Goal: Task Accomplishment & Management: Manage account settings

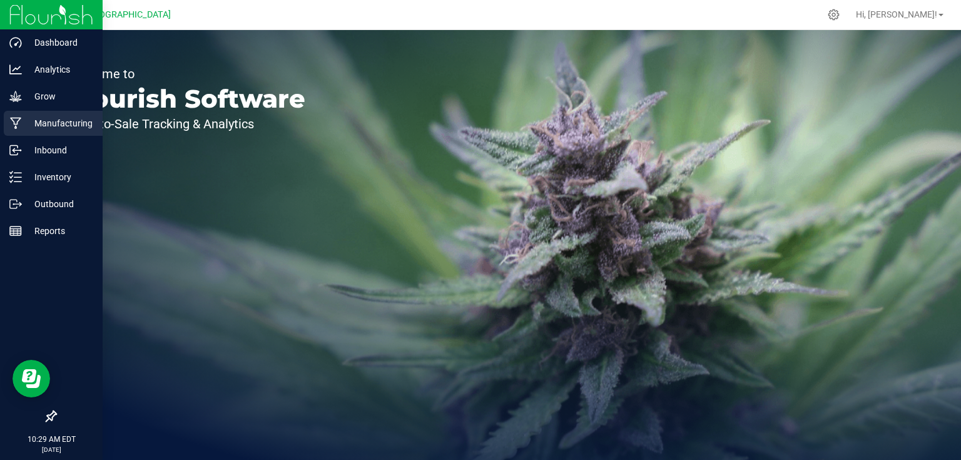
click at [46, 128] on p "Manufacturing" at bounding box center [59, 123] width 75 height 15
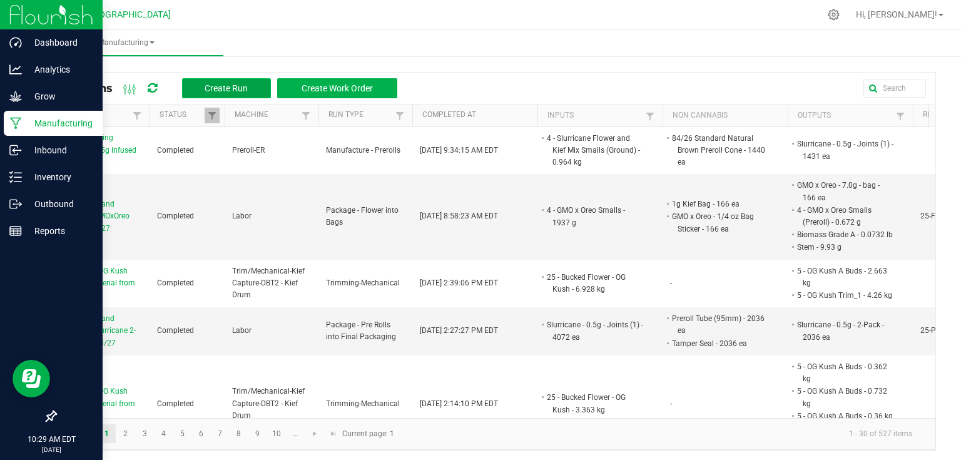
click at [223, 86] on span "Create Run" at bounding box center [226, 88] width 43 height 10
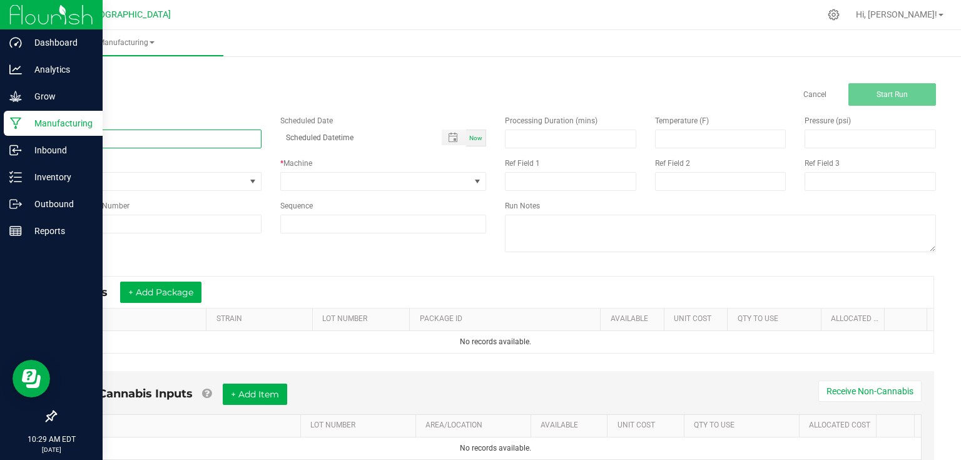
click at [217, 141] on input at bounding box center [158, 139] width 207 height 19
type input "Trimming OG Kush Bucked Material from Bed 2 8/19"
click at [255, 178] on span at bounding box center [253, 182] width 10 height 10
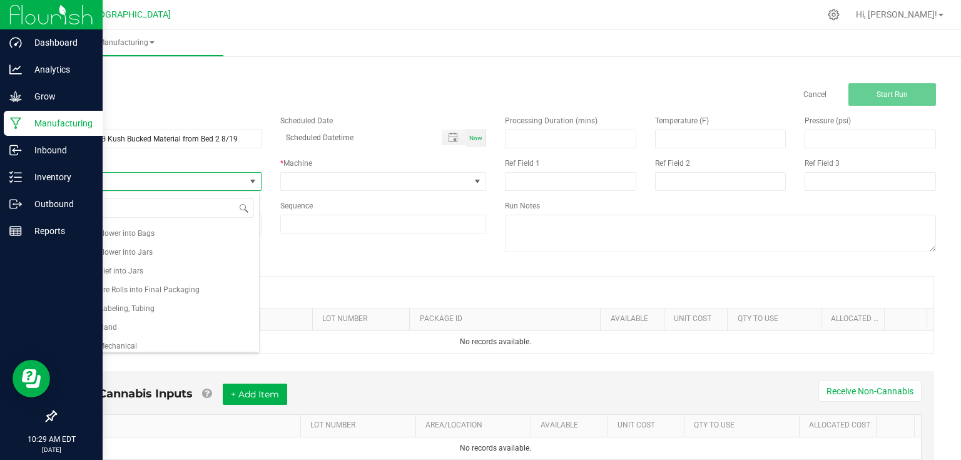
scroll to position [192, 0]
click at [168, 341] on li "Trimming-Mechanical" at bounding box center [157, 340] width 203 height 19
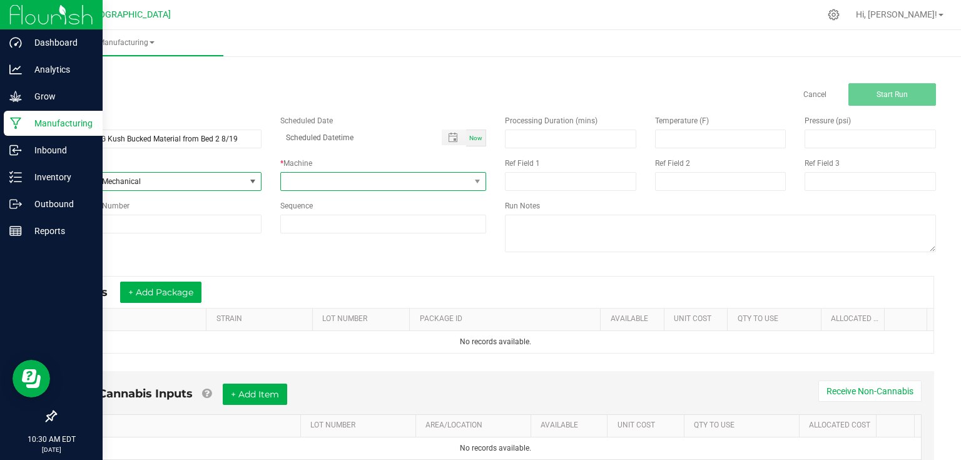
click at [328, 180] on span at bounding box center [376, 182] width 190 height 18
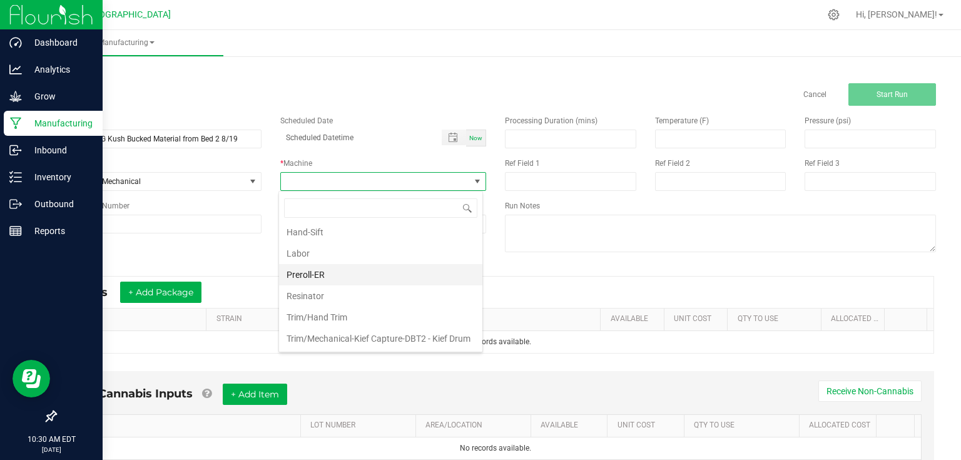
scroll to position [83, 0]
click at [381, 328] on li "Trim/Mechanical-Kief Capture-DBT2 - Kief Drum" at bounding box center [380, 338] width 203 height 21
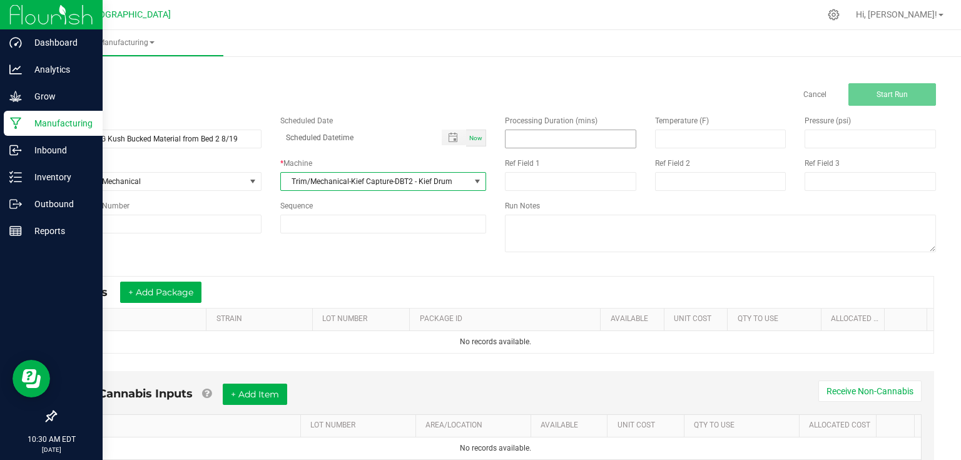
click at [566, 140] on input at bounding box center [571, 139] width 130 height 18
type input "30.00"
click at [249, 240] on div "Name Trimming OG Kush Bucked Material from Bed 2 8/19 Scheduled Date Now Run Ty…" at bounding box center [271, 174] width 450 height 137
click at [188, 295] on button "+ Add Package" at bounding box center [160, 292] width 81 height 21
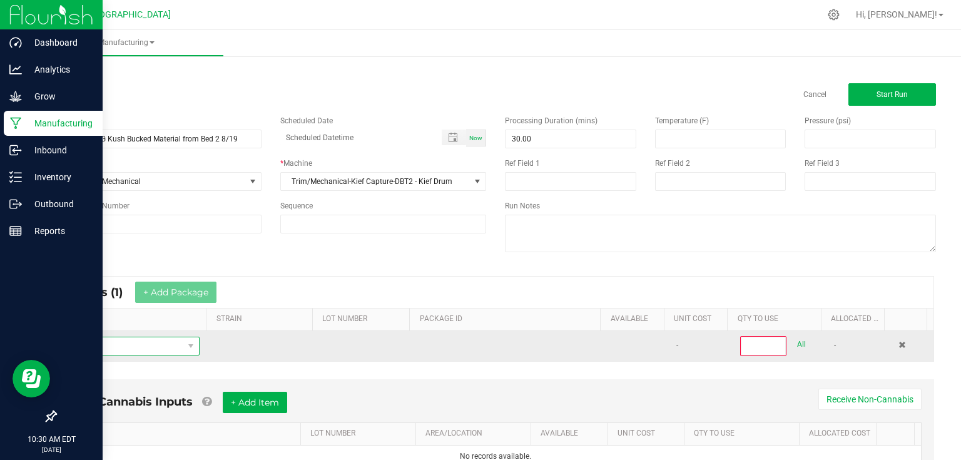
click at [171, 351] on span "NO DATA FOUND" at bounding box center [125, 346] width 118 height 18
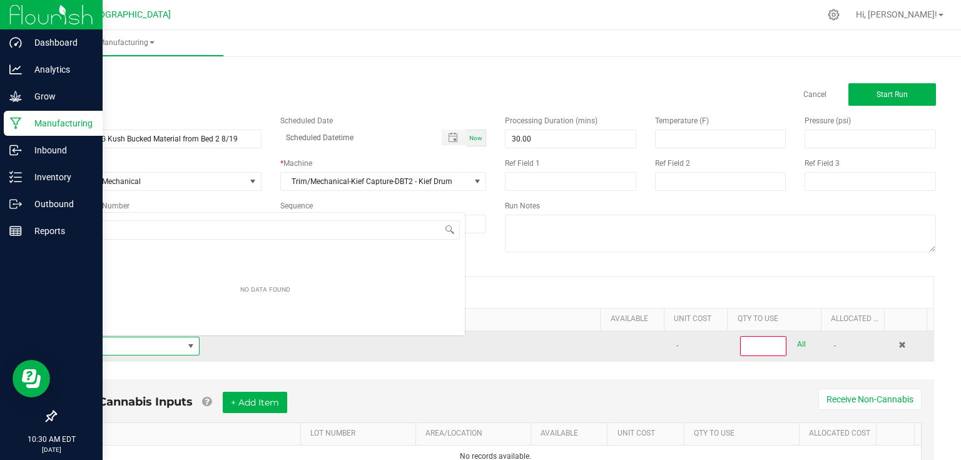
scroll to position [18, 130]
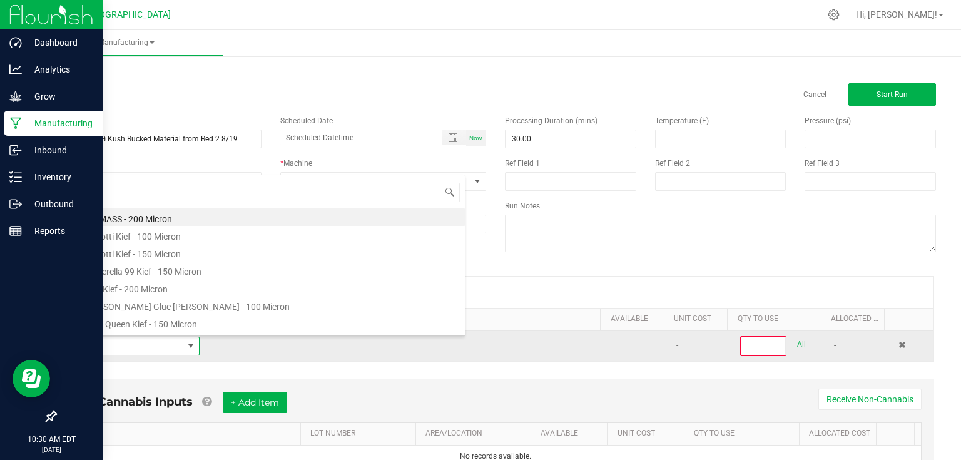
type input "5"
type input "25 -"
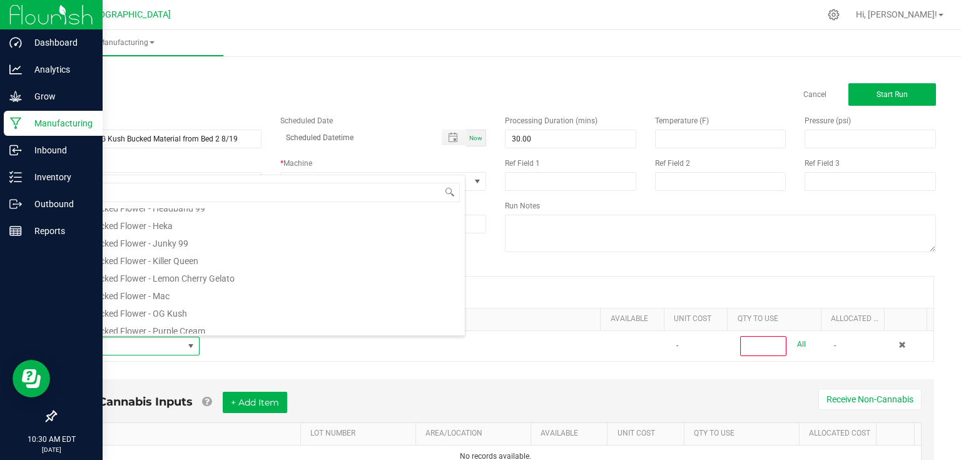
scroll to position [150, 0]
click at [180, 274] on li "25 - Bucked Flower - OG Kush" at bounding box center [265, 278] width 399 height 18
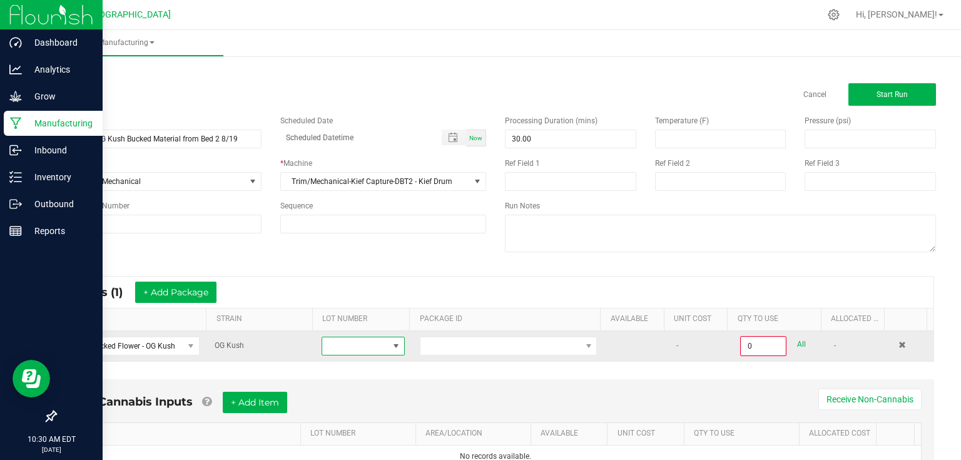
click at [365, 343] on span at bounding box center [355, 346] width 66 height 18
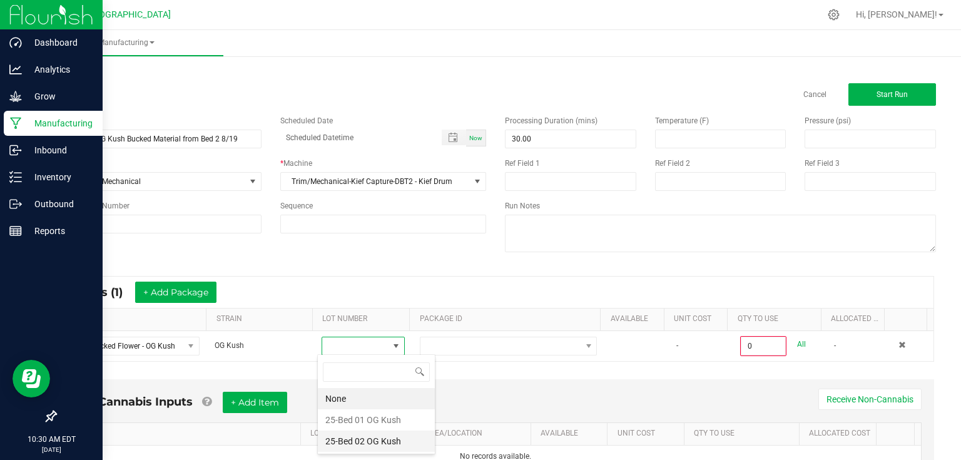
click at [365, 443] on Kush "25-Bed 02 OG Kush" at bounding box center [376, 441] width 117 height 21
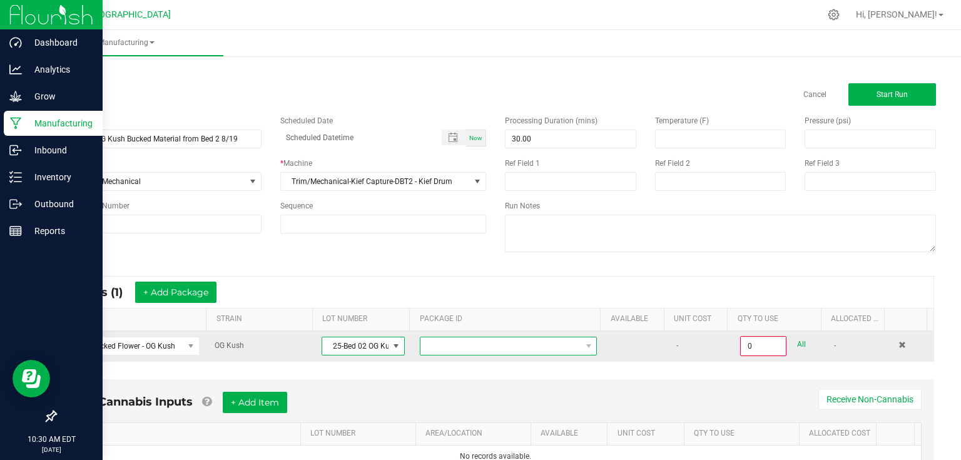
click at [483, 343] on span at bounding box center [501, 346] width 160 height 18
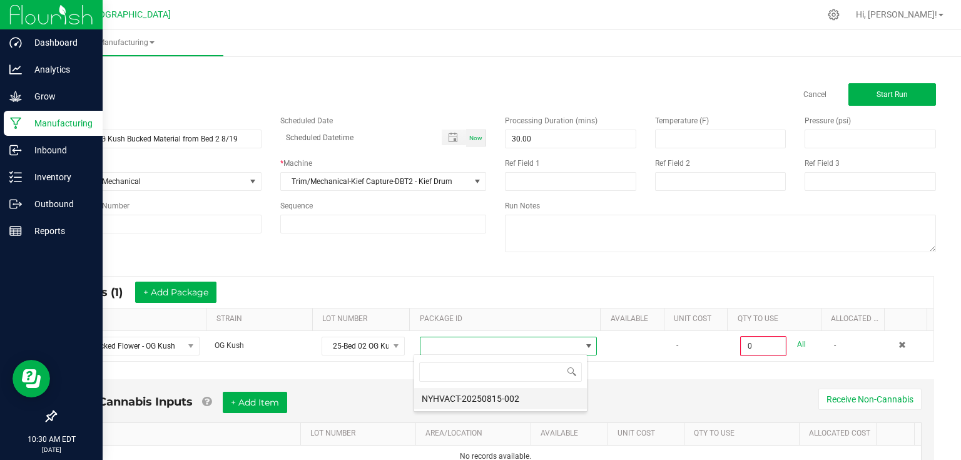
click at [479, 406] on li "NYHVACT-20250815-002" at bounding box center [500, 398] width 173 height 21
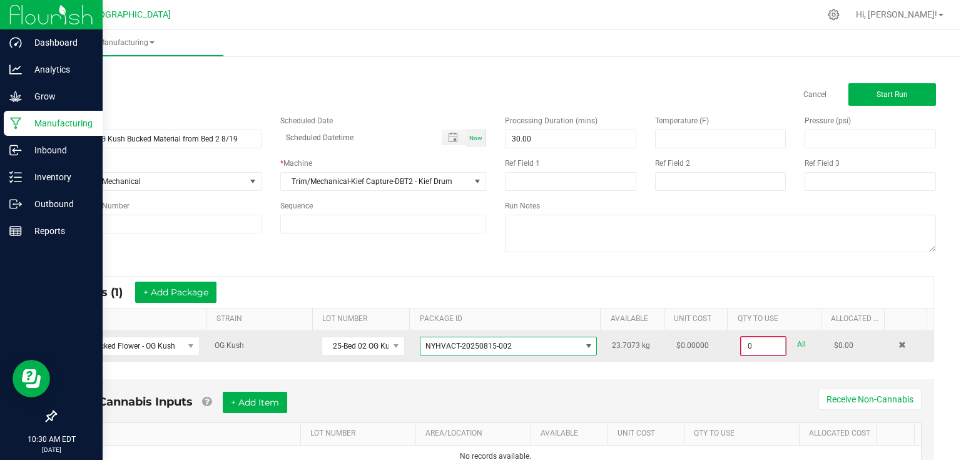
click at [772, 348] on input "0" at bounding box center [764, 346] width 44 height 18
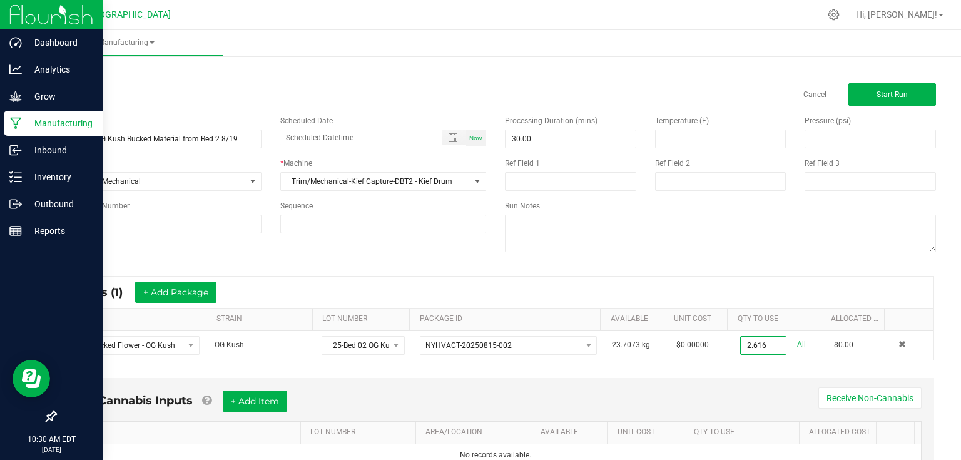
type input "2.6160 kg"
click at [752, 383] on div "Non-Cannabis Inputs + Add Item Receive Non-Cannabis ITEM LOT NUMBER AREA/LOCATI…" at bounding box center [496, 428] width 878 height 101
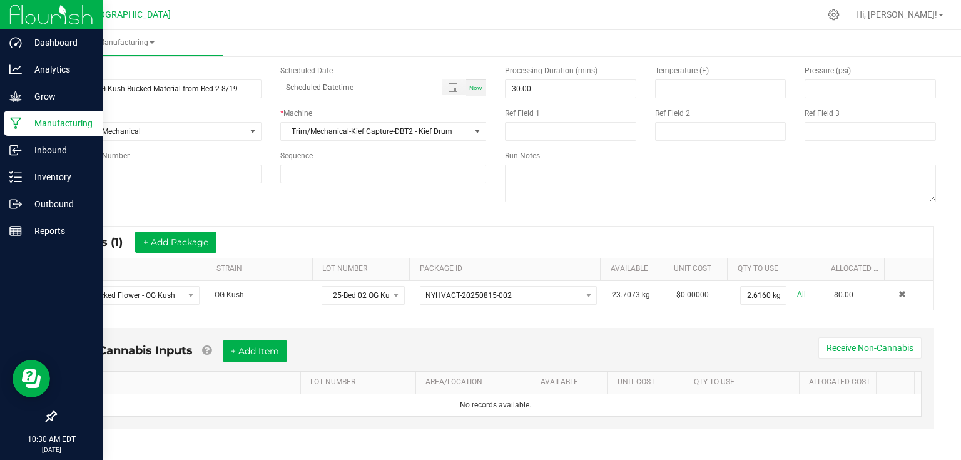
scroll to position [0, 0]
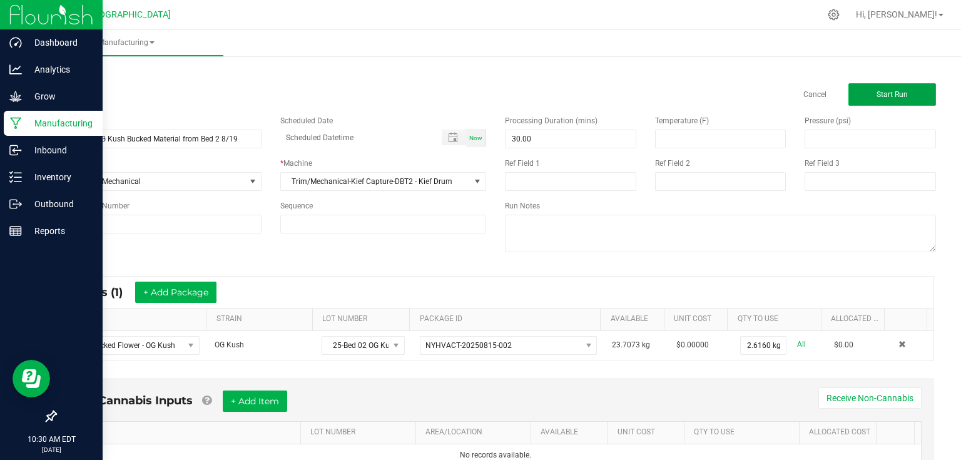
click at [876, 100] on button "Start Run" at bounding box center [893, 94] width 88 height 23
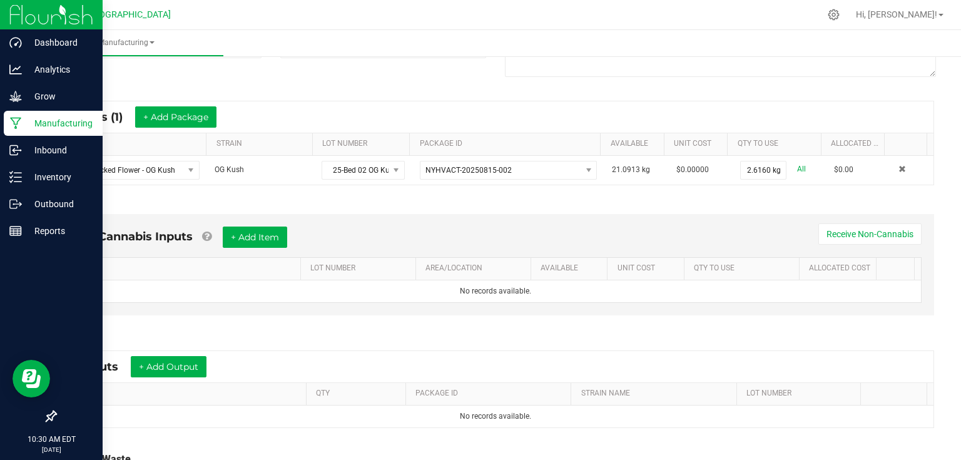
scroll to position [200, 0]
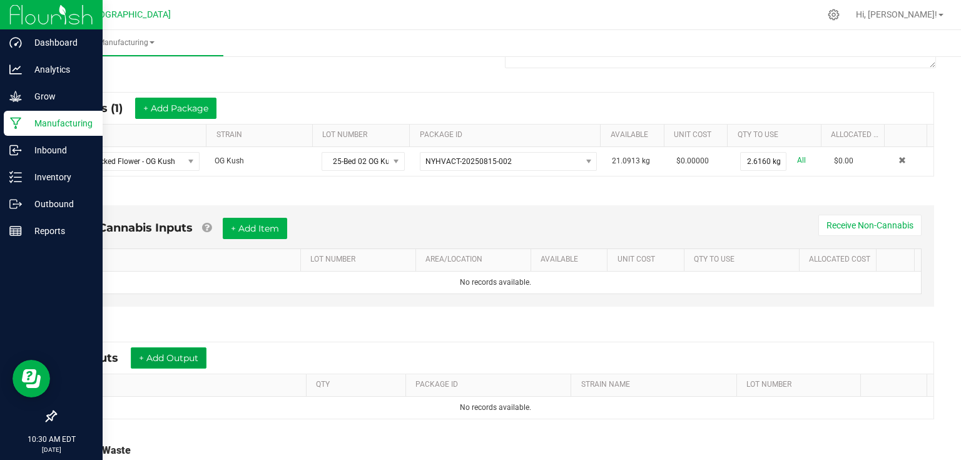
click at [194, 360] on button "+ Add Output" at bounding box center [169, 357] width 76 height 21
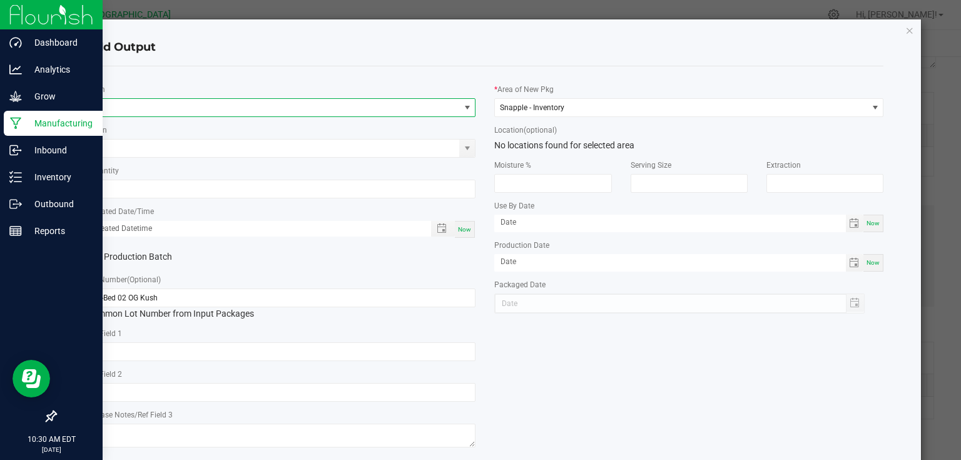
click at [227, 109] on span "NO DATA FOUND" at bounding box center [274, 108] width 372 height 18
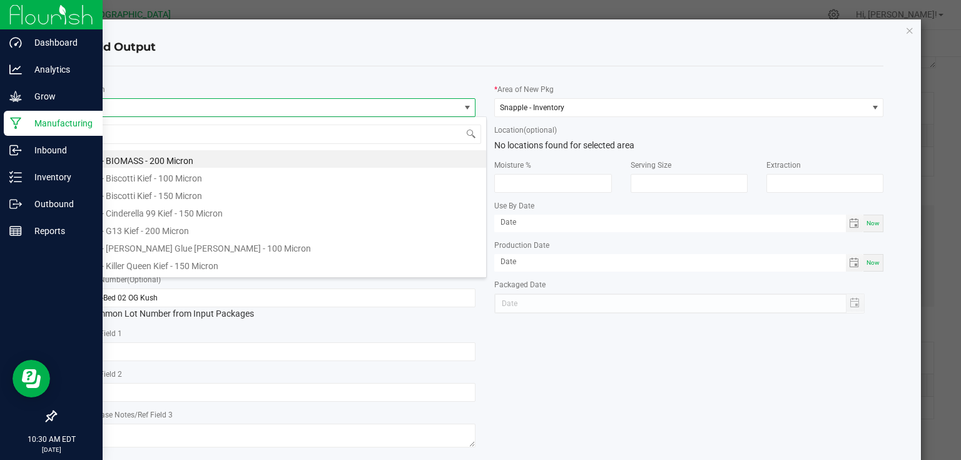
scroll to position [18, 386]
type input "5 - og kush"
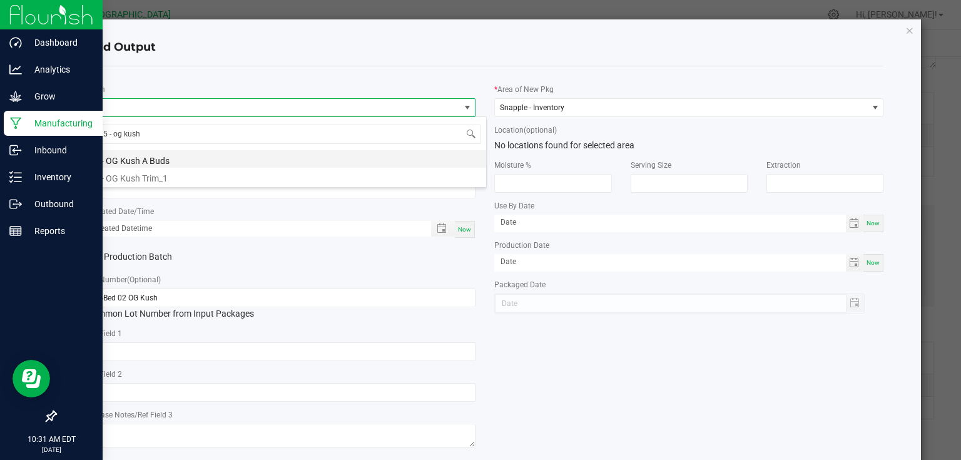
click at [165, 161] on li "5 - OG Kush A Buds" at bounding box center [286, 159] width 399 height 18
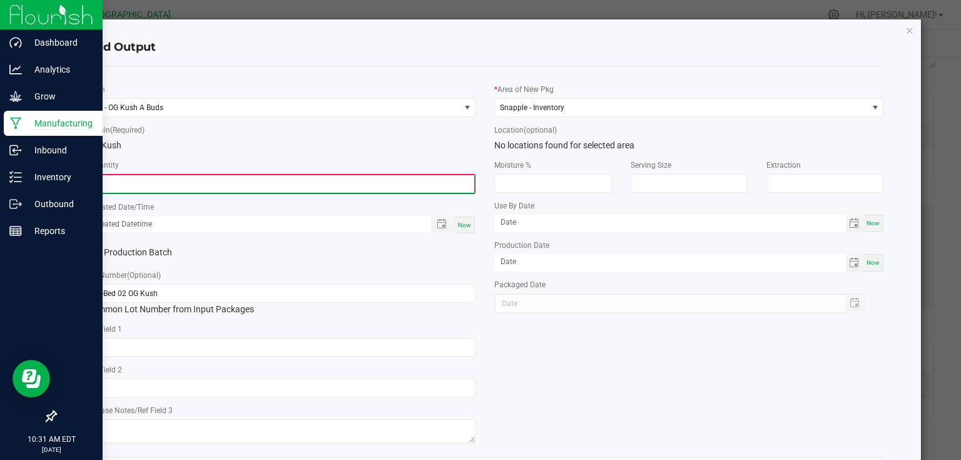
click at [161, 179] on input "0" at bounding box center [281, 184] width 387 height 18
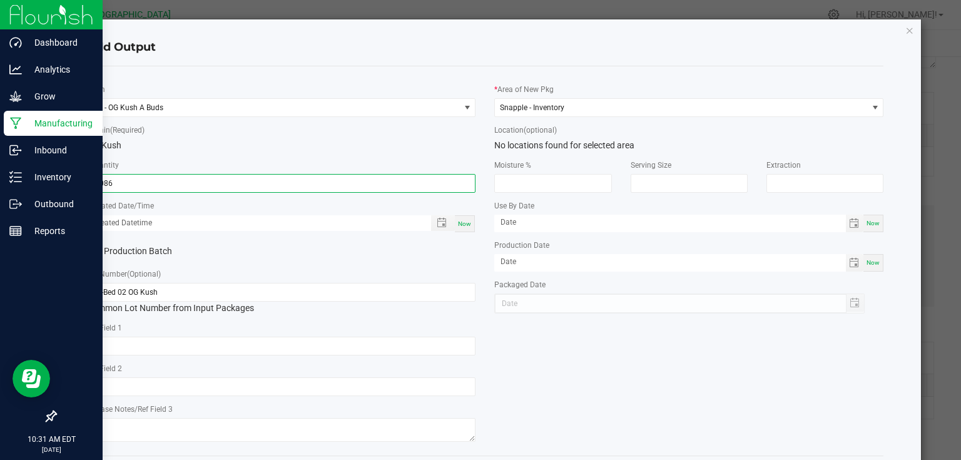
type input "1.0860 kg"
click at [461, 220] on span "Now" at bounding box center [464, 223] width 13 height 7
type input "[DATE] 10:31 AM"
type input "[DATE]"
click at [461, 240] on div "* Item 5 - OG Kush A Buds * Strain (Required) OG Kush * Quantity 1.0860 kg * Cr…" at bounding box center [282, 260] width 408 height 369
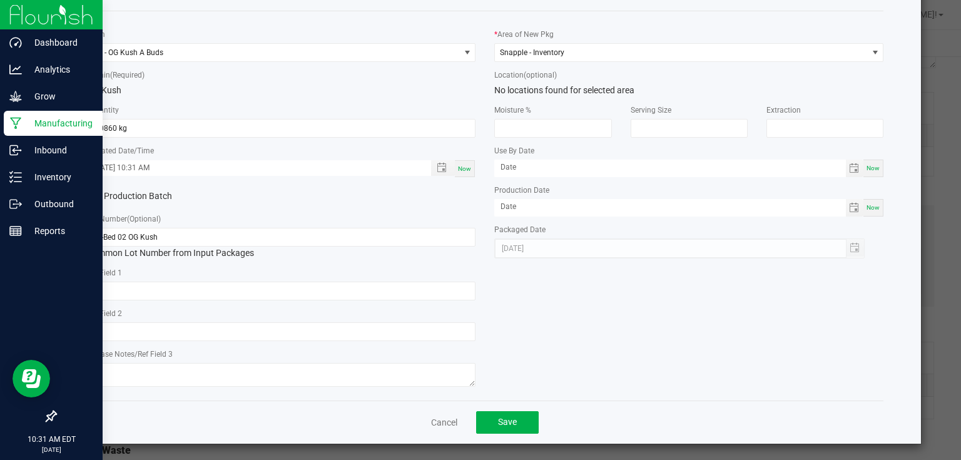
scroll to position [58, 0]
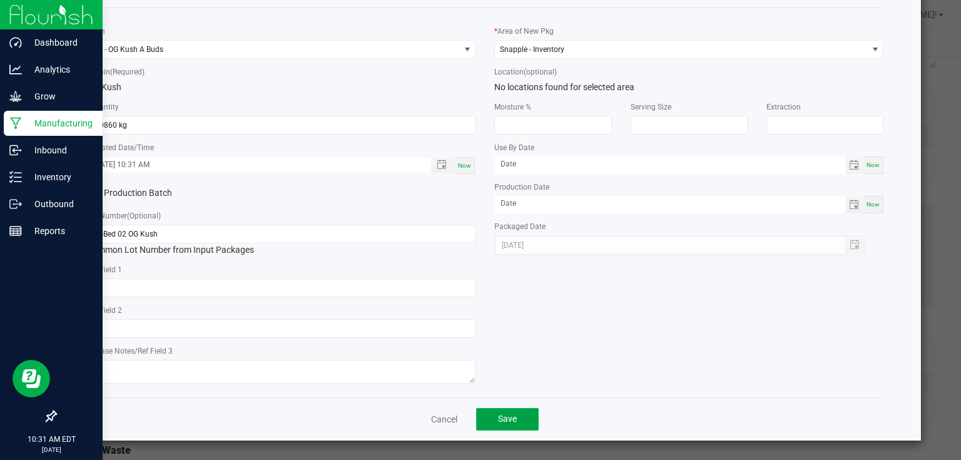
click at [519, 424] on button "Save" at bounding box center [507, 419] width 63 height 23
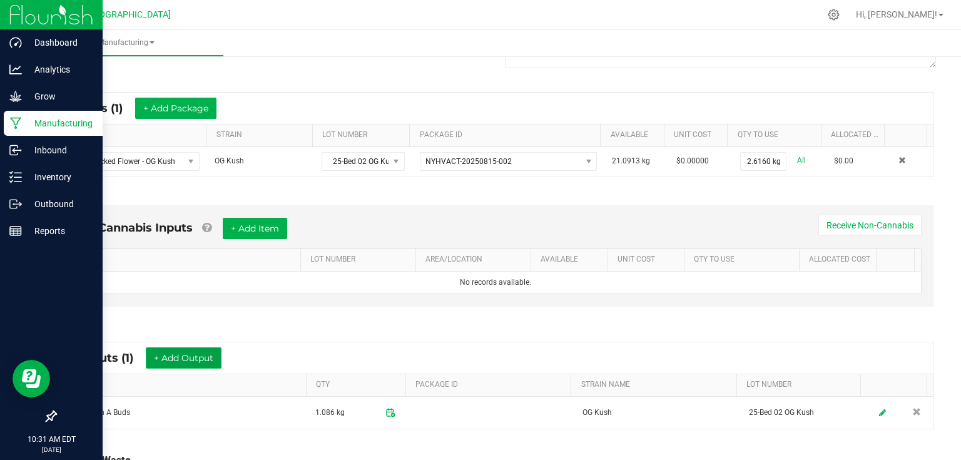
click at [207, 358] on button "+ Add Output" at bounding box center [184, 357] width 76 height 21
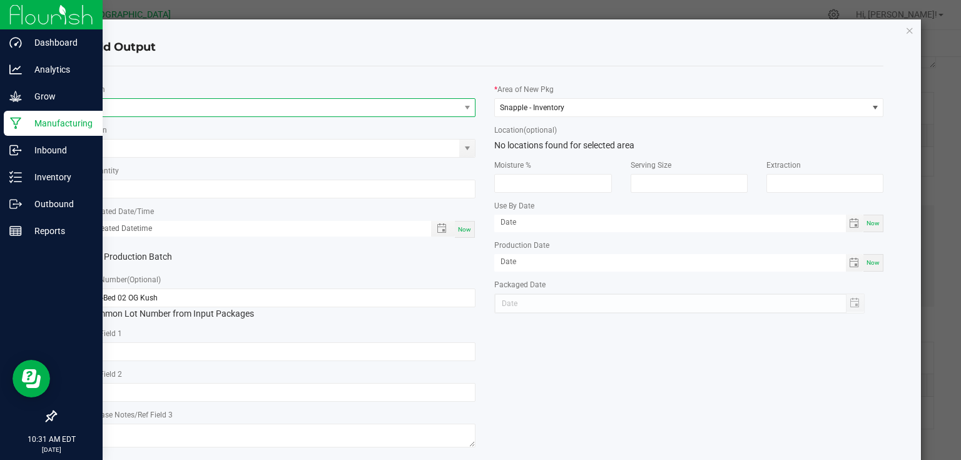
click at [208, 102] on span "NO DATA FOUND" at bounding box center [274, 108] width 372 height 18
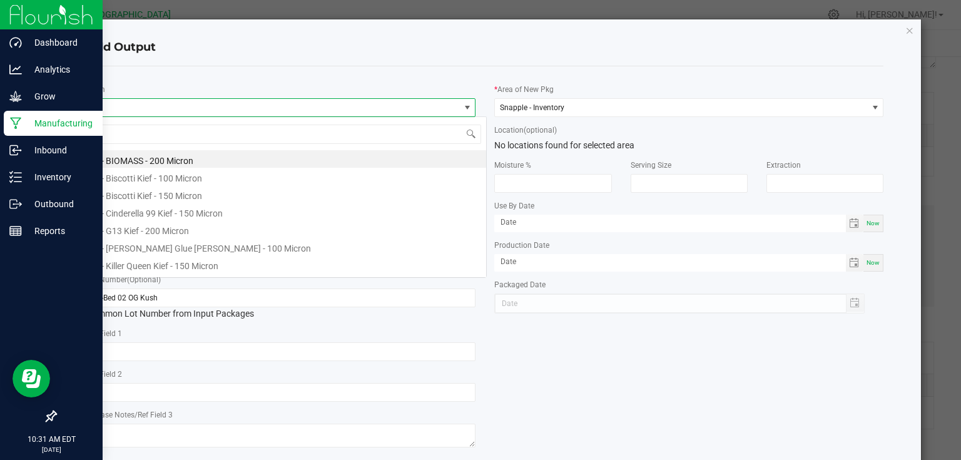
scroll to position [18, 386]
type input "5 - og"
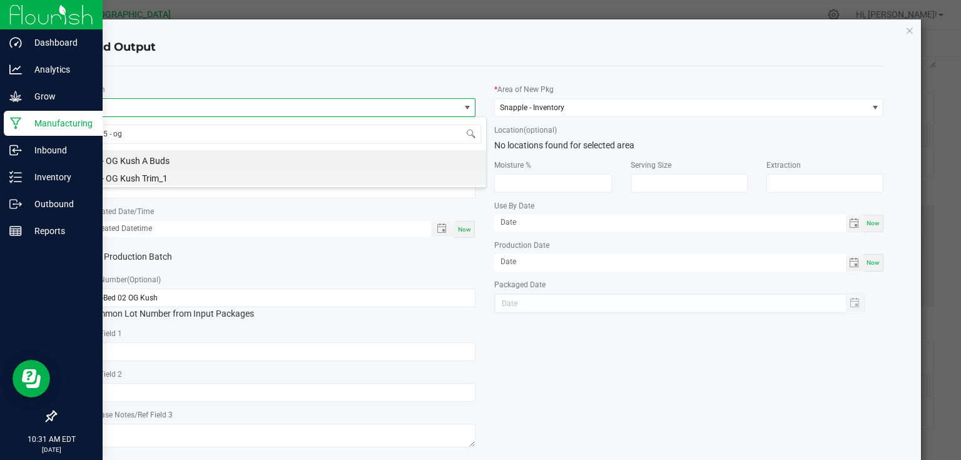
click at [187, 175] on li "5 - OG Kush Trim_1" at bounding box center [286, 177] width 399 height 18
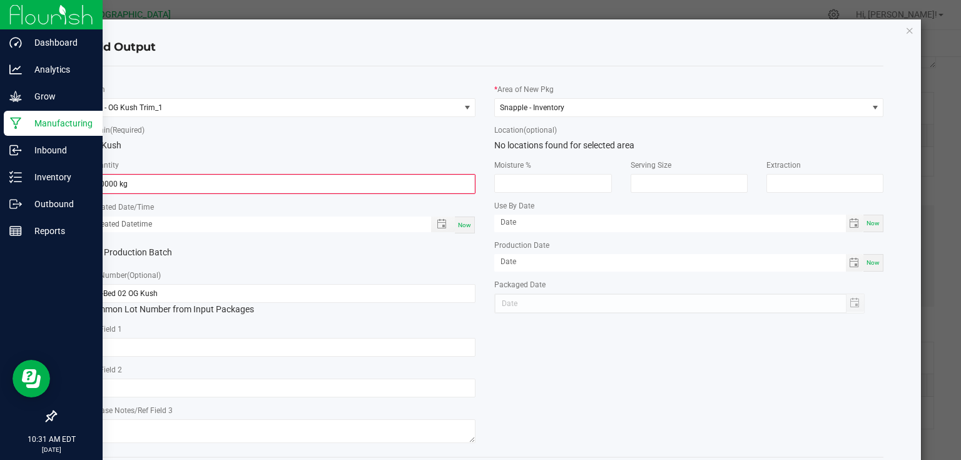
click at [187, 173] on div "* Quantity 0.0000 kg" at bounding box center [281, 176] width 389 height 36
click at [188, 182] on input "0" at bounding box center [281, 184] width 387 height 18
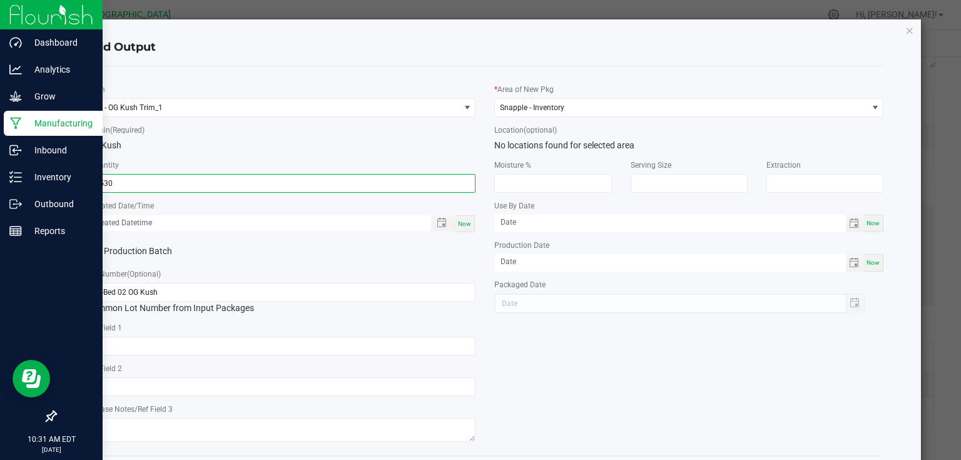
type input "1.5300 kg"
click at [466, 225] on span "Now" at bounding box center [464, 223] width 13 height 7
type input "[DATE] 10:31 AM"
type input "[DATE]"
click at [474, 257] on div "Production Batch" at bounding box center [282, 251] width 408 height 19
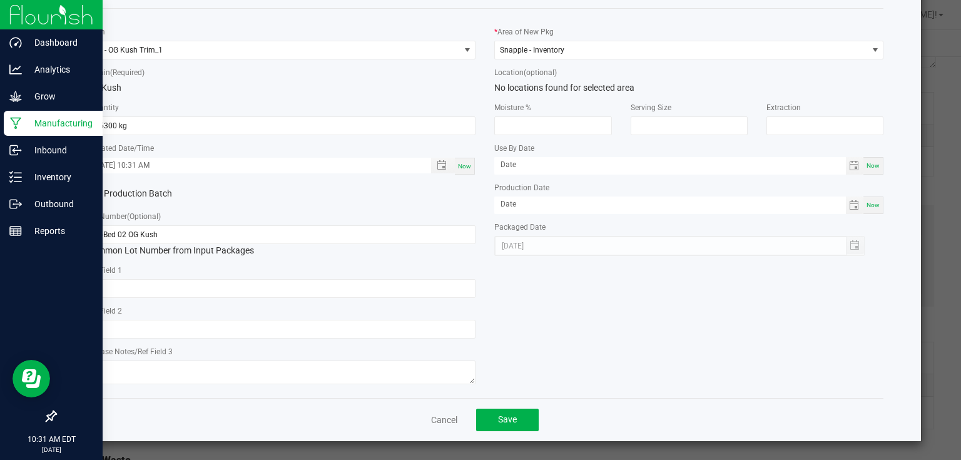
scroll to position [58, 0]
click at [507, 411] on button "Save" at bounding box center [507, 419] width 63 height 23
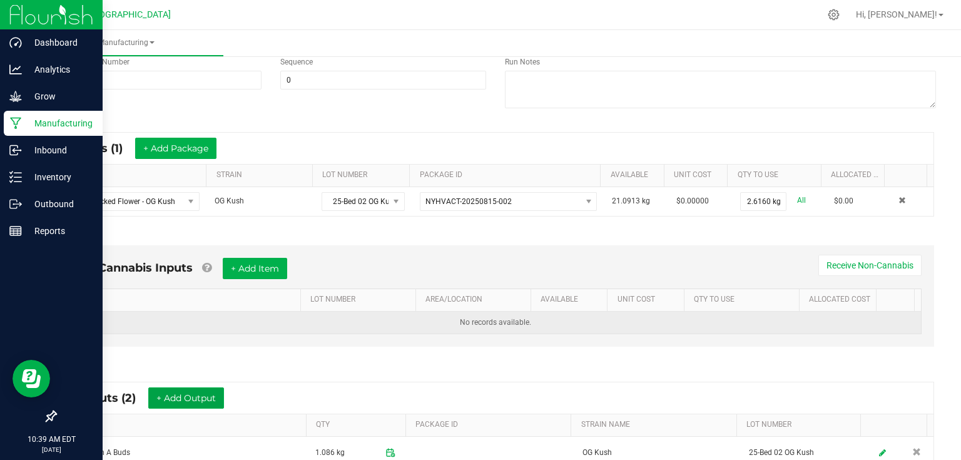
scroll to position [0, 0]
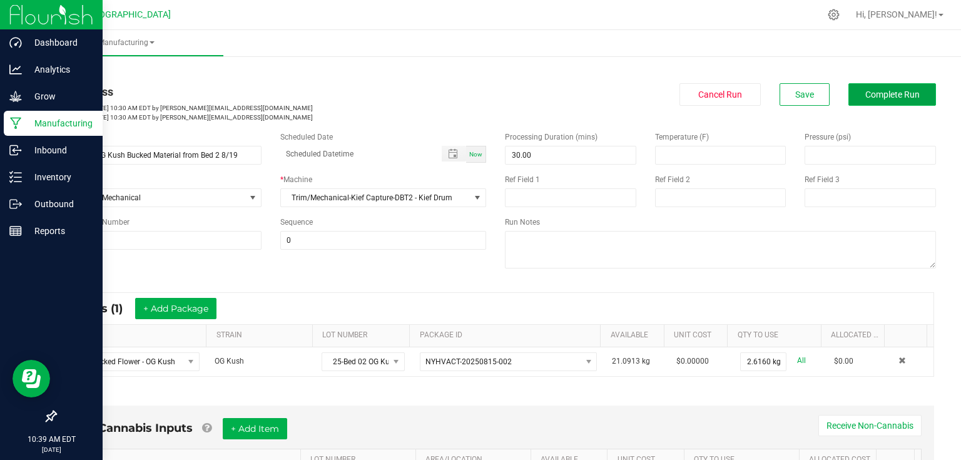
click at [898, 93] on span "Complete Run" at bounding box center [893, 95] width 54 height 10
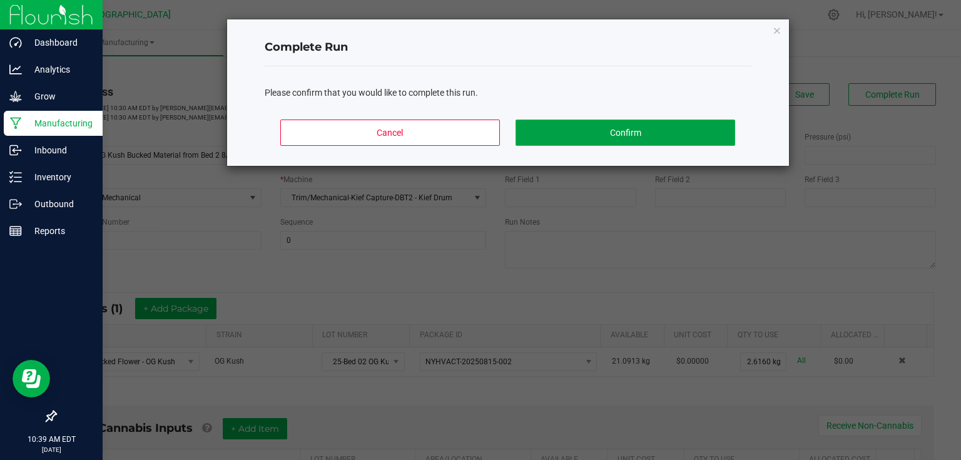
click at [608, 125] on button "Confirm" at bounding box center [625, 133] width 219 height 26
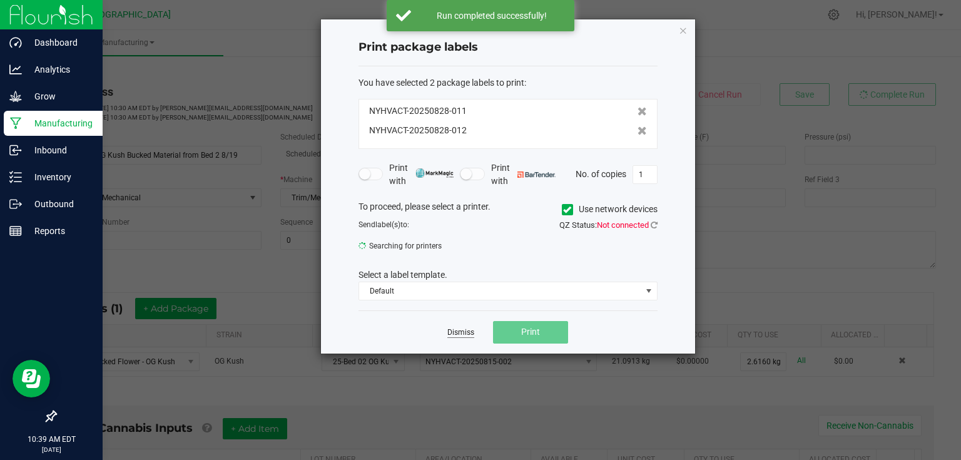
click at [465, 331] on link "Dismiss" at bounding box center [461, 332] width 27 height 11
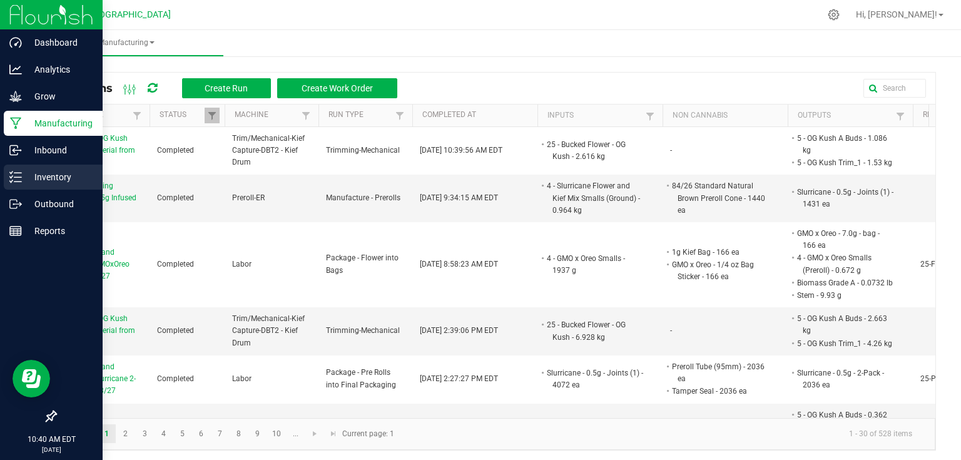
click at [6, 174] on div "Inventory" at bounding box center [53, 177] width 99 height 25
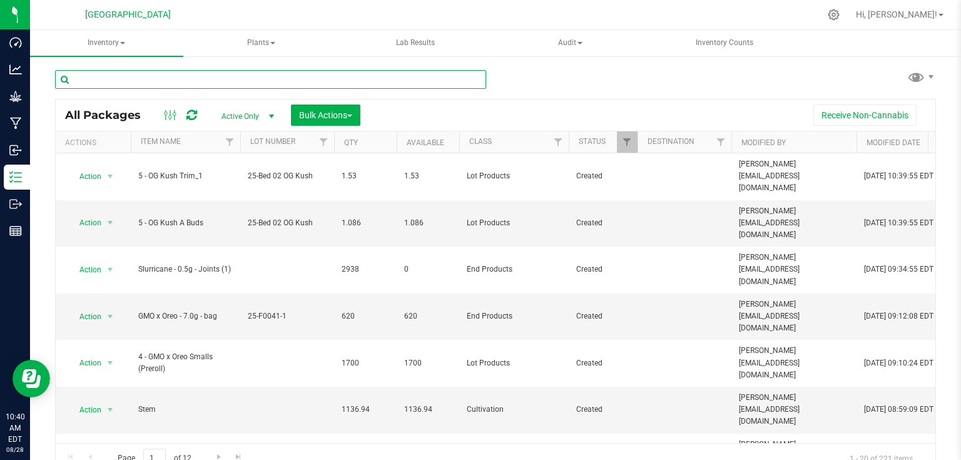
click at [203, 84] on input "text" at bounding box center [270, 79] width 431 height 19
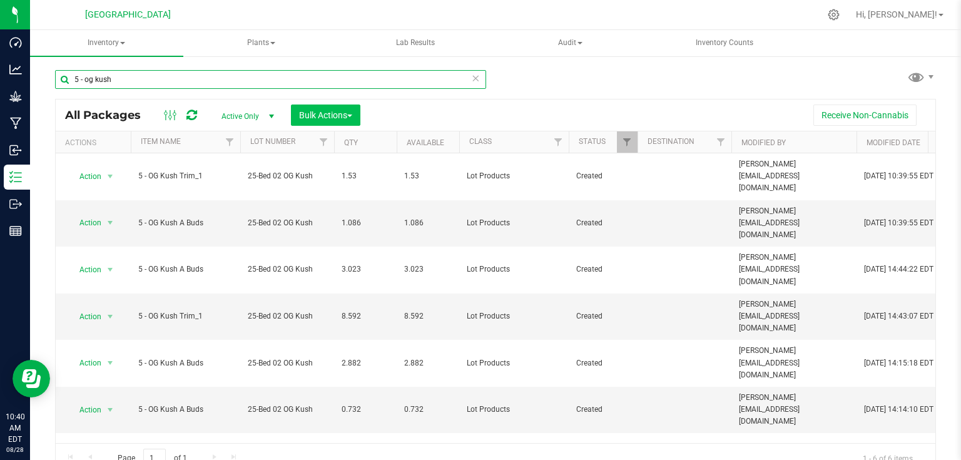
type input "5 - og kush"
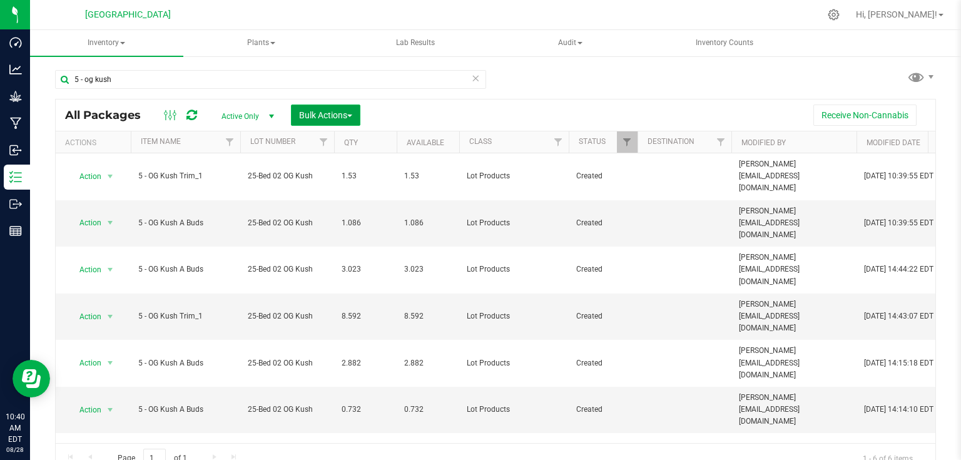
click at [339, 120] on button "Bulk Actions" at bounding box center [325, 115] width 69 height 21
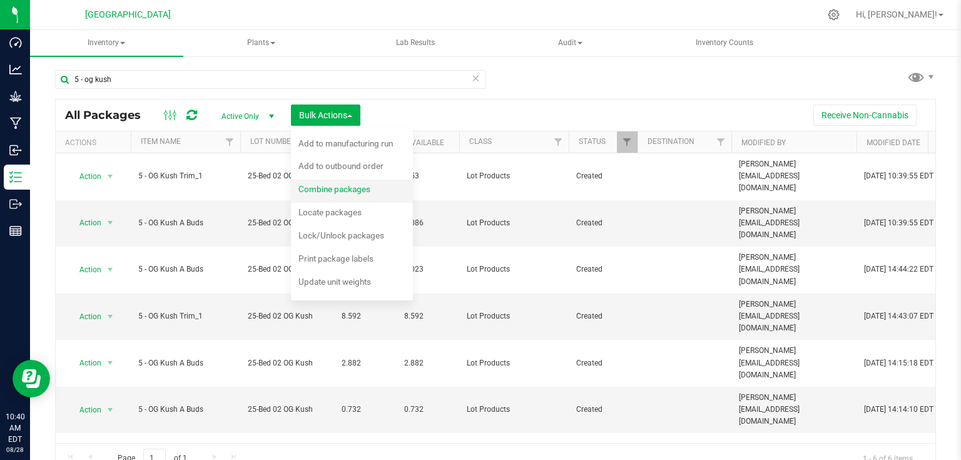
click at [342, 190] on span "Combine packages" at bounding box center [335, 189] width 72 height 10
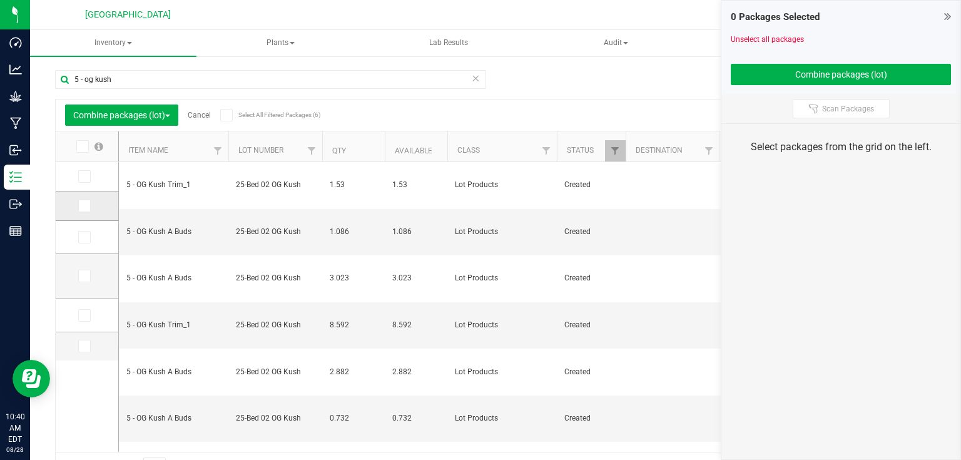
click at [89, 204] on span at bounding box center [84, 206] width 13 height 13
click at [0, 0] on input "checkbox" at bounding box center [0, 0] width 0 height 0
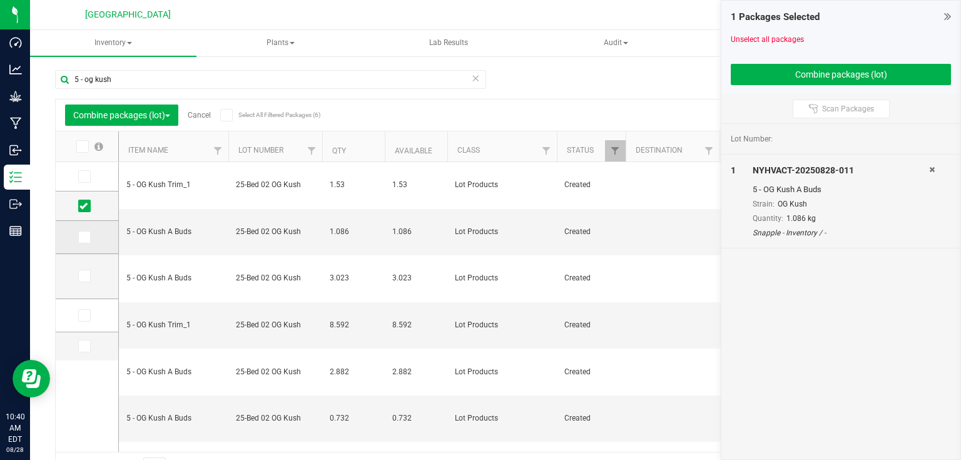
click at [85, 237] on icon at bounding box center [83, 237] width 8 height 0
click at [0, 0] on input "checkbox" at bounding box center [0, 0] width 0 height 0
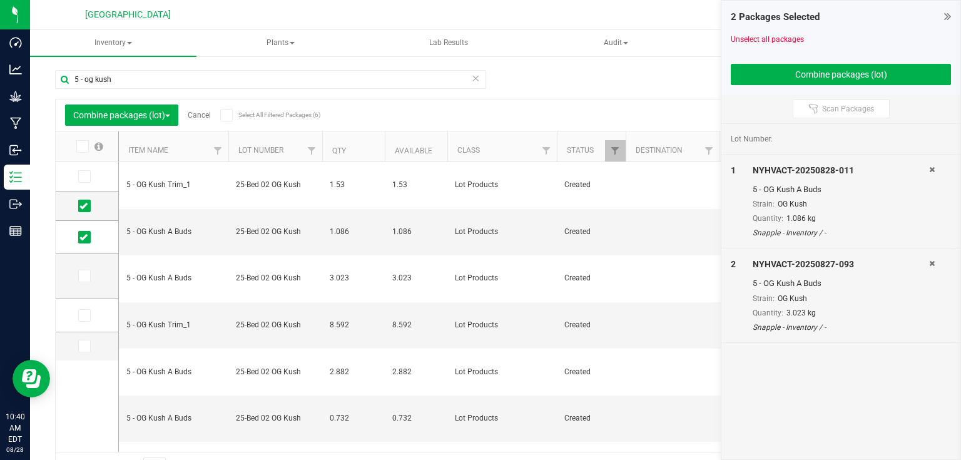
click at [782, 85] on div "2 Packages Selected Unselect all packages Combine packages (lot)" at bounding box center [841, 48] width 239 height 94
click at [789, 79] on button "Combine packages (lot)" at bounding box center [841, 74] width 220 height 21
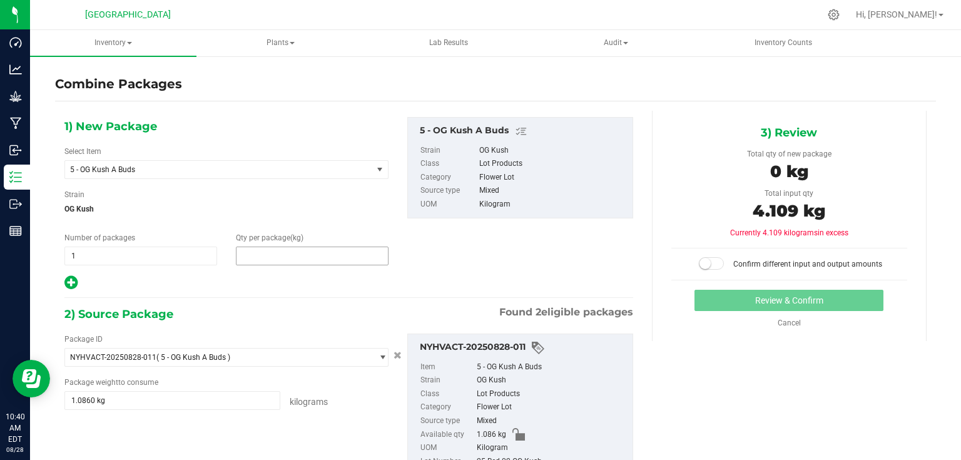
click at [286, 255] on span at bounding box center [312, 256] width 153 height 19
type input "4.109"
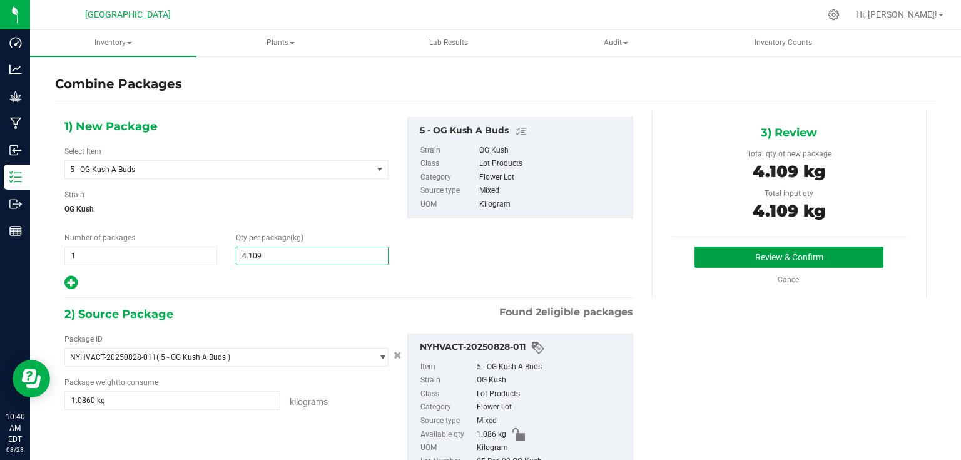
type input "4"
click at [761, 260] on button "Review & Confirm" at bounding box center [789, 257] width 189 height 21
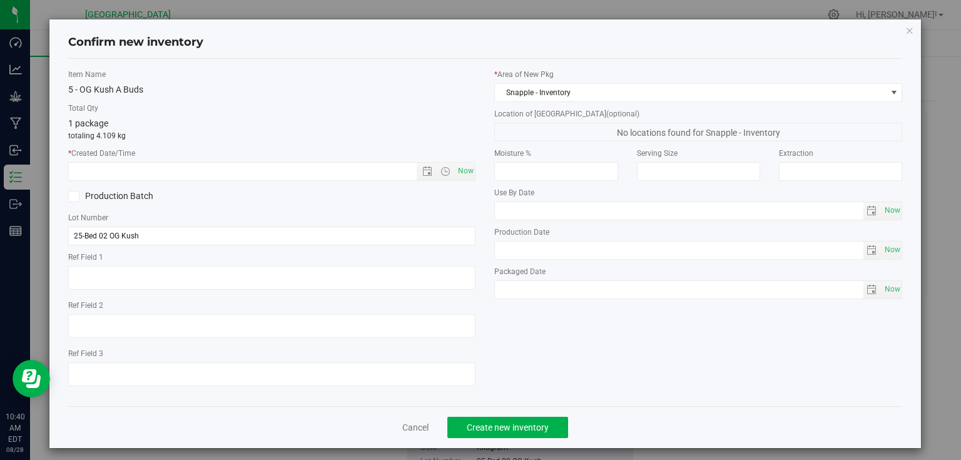
type textarea "30 min Trm"
click at [466, 173] on span "Now" at bounding box center [465, 171] width 21 height 18
type input "[DATE] 10:40 AM"
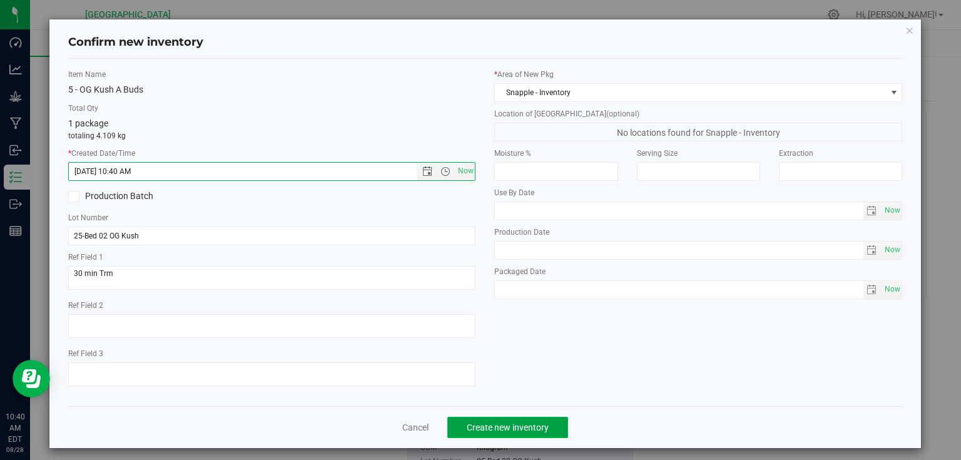
click at [536, 434] on button "Create new inventory" at bounding box center [508, 427] width 121 height 21
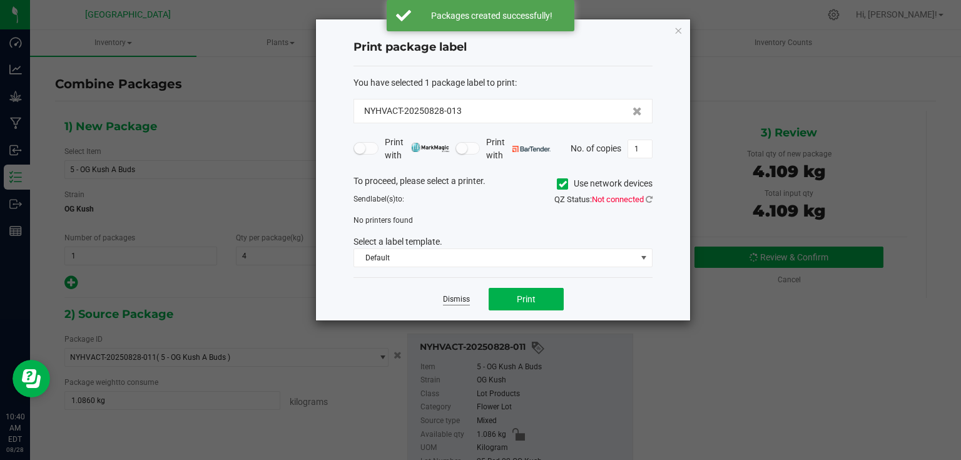
click at [465, 296] on link "Dismiss" at bounding box center [456, 299] width 27 height 11
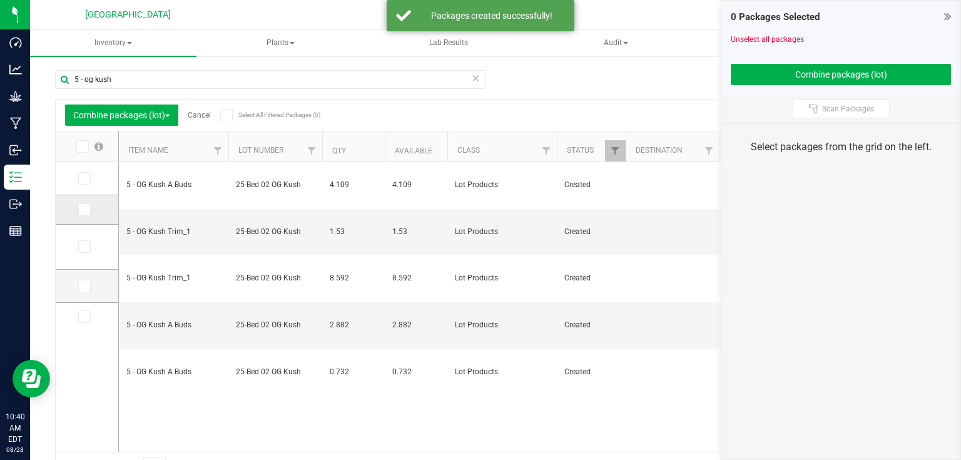
click at [85, 210] on icon at bounding box center [83, 210] width 8 height 0
click at [0, 0] on input "checkbox" at bounding box center [0, 0] width 0 height 0
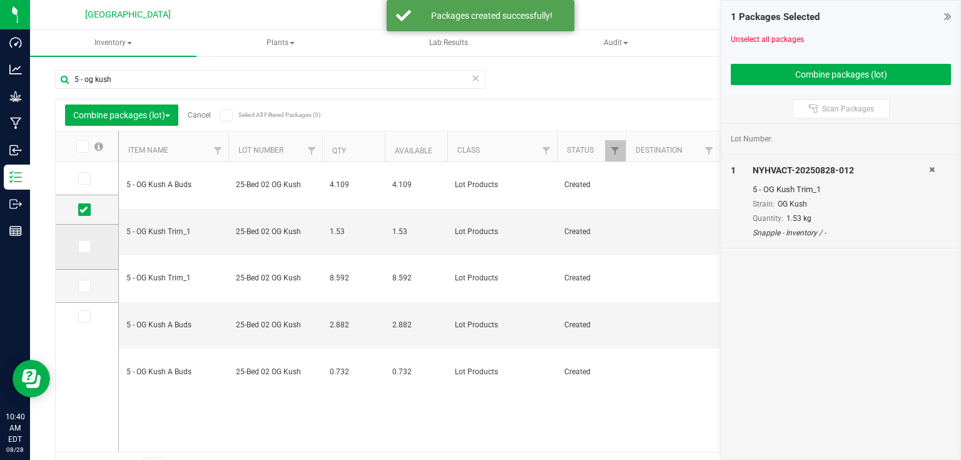
click at [83, 247] on icon at bounding box center [83, 247] width 8 height 0
click at [0, 0] on input "checkbox" at bounding box center [0, 0] width 0 height 0
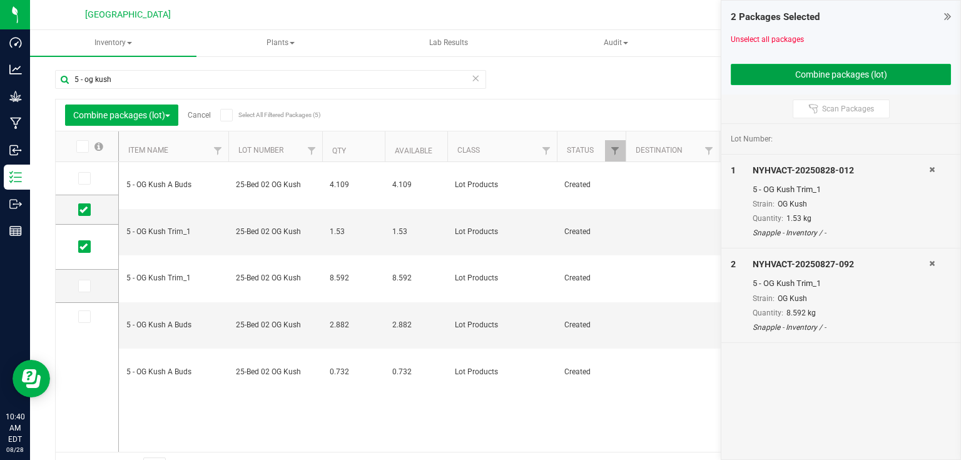
click at [786, 66] on button "Combine packages (lot)" at bounding box center [841, 74] width 220 height 21
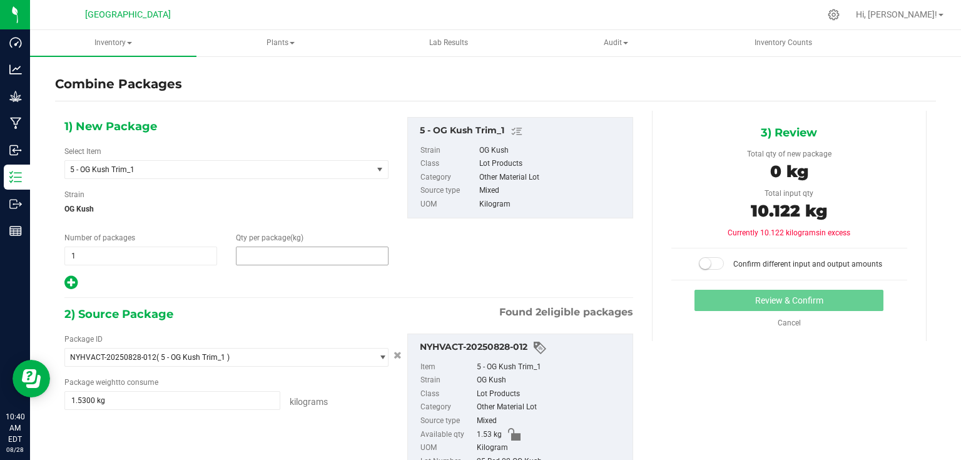
click at [297, 257] on span at bounding box center [312, 256] width 153 height 19
type input "10.122"
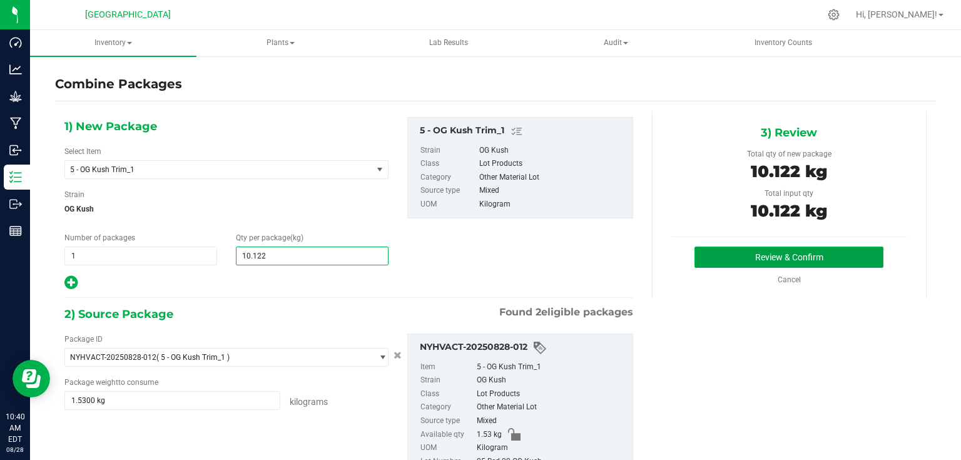
type input "10"
click at [730, 257] on button "Review & Confirm" at bounding box center [789, 257] width 189 height 21
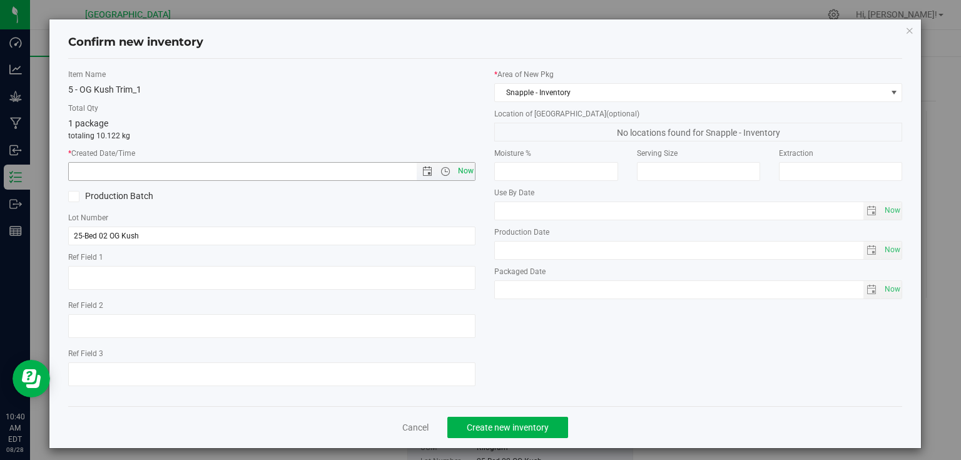
click at [459, 172] on span "Now" at bounding box center [465, 171] width 21 height 18
type input "[DATE] 10:40 AM"
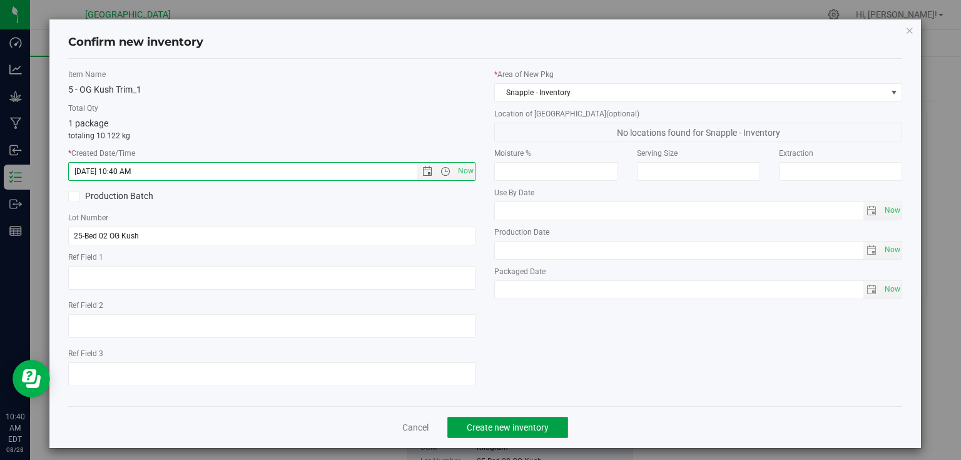
click at [533, 418] on button "Create new inventory" at bounding box center [508, 427] width 121 height 21
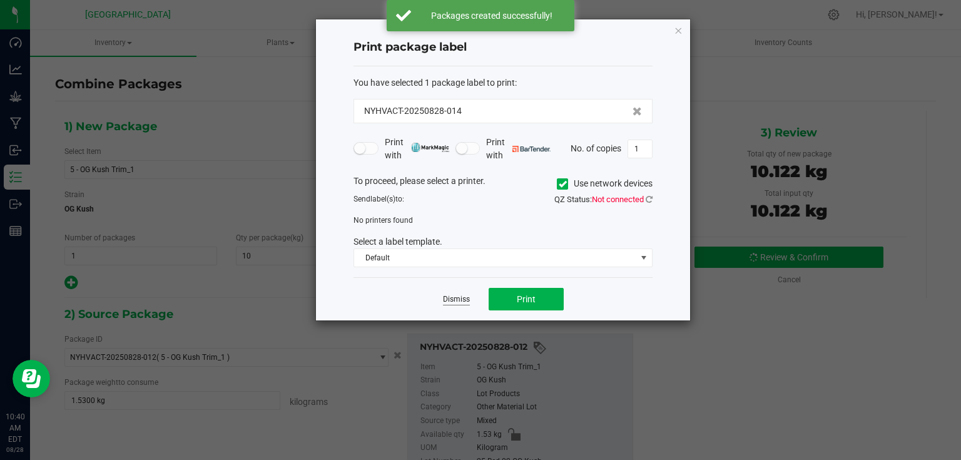
click at [460, 298] on link "Dismiss" at bounding box center [456, 299] width 27 height 11
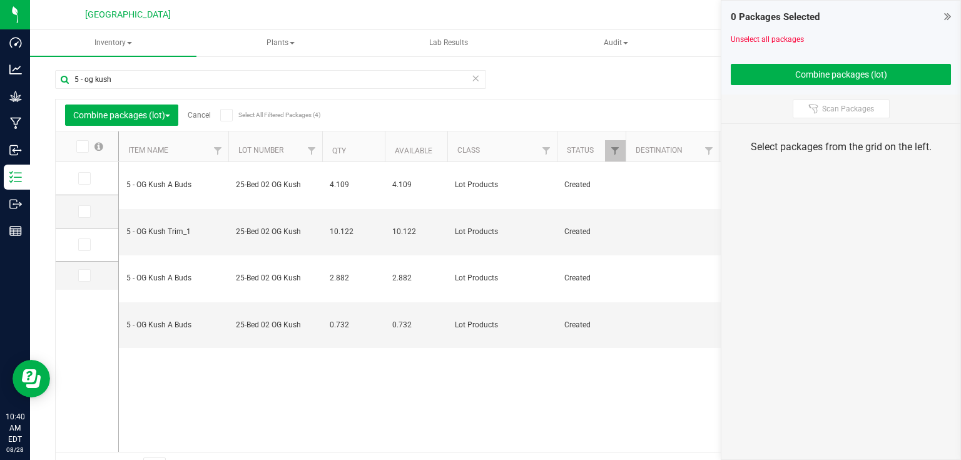
click at [943, 17] on div "0 Packages Selected" at bounding box center [841, 17] width 220 height 14
click at [948, 15] on icon at bounding box center [948, 16] width 7 height 13
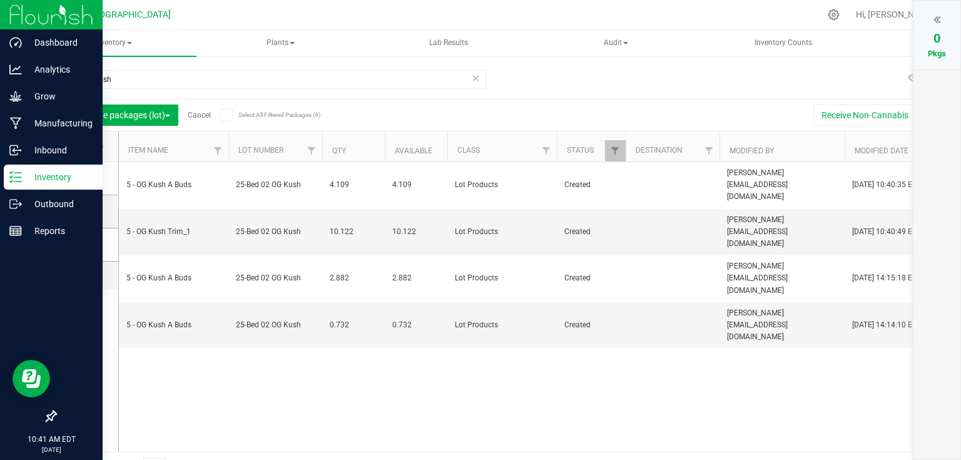
click at [26, 18] on img at bounding box center [51, 14] width 84 height 29
